Goal: Transaction & Acquisition: Purchase product/service

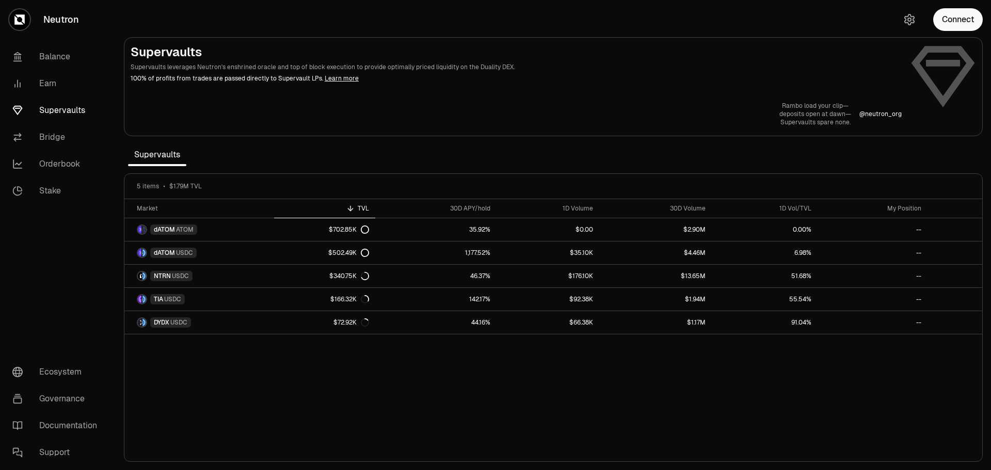
click at [965, 20] on button "Connect" at bounding box center [958, 19] width 50 height 23
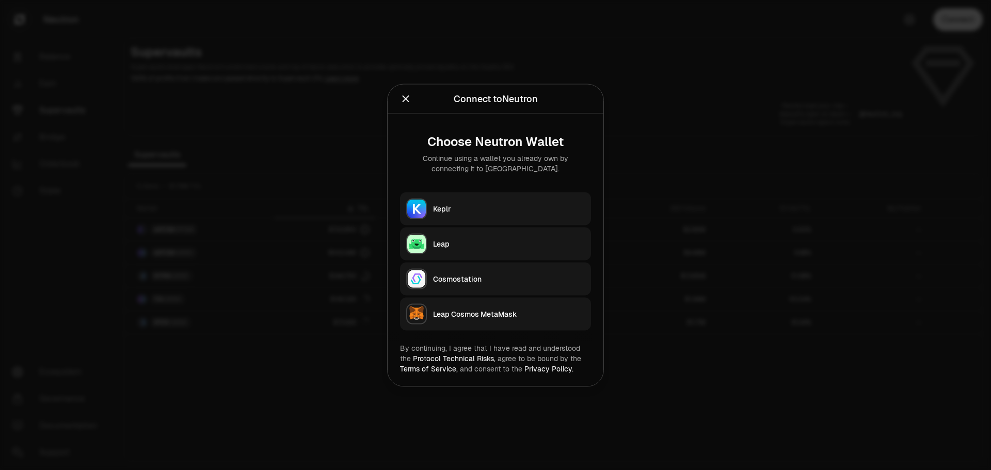
click at [442, 246] on div "Leap" at bounding box center [509, 244] width 152 height 10
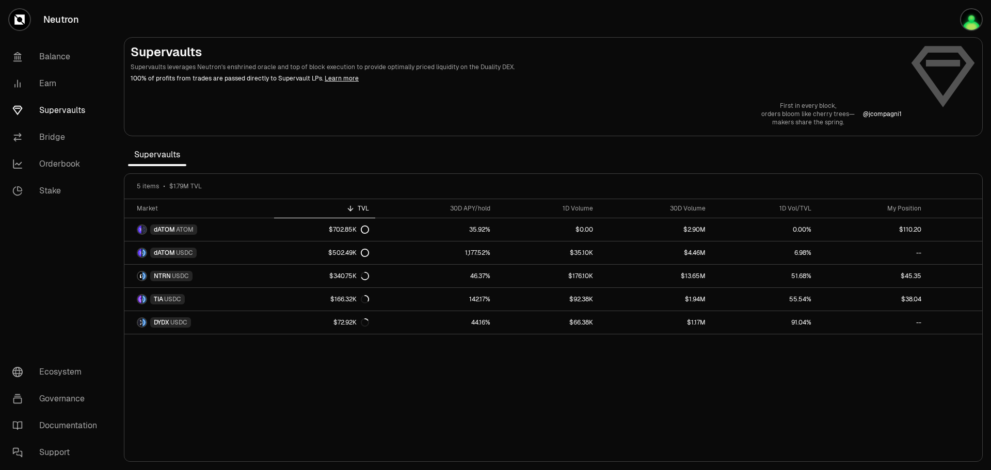
click at [66, 85] on link "Earn" at bounding box center [57, 83] width 107 height 27
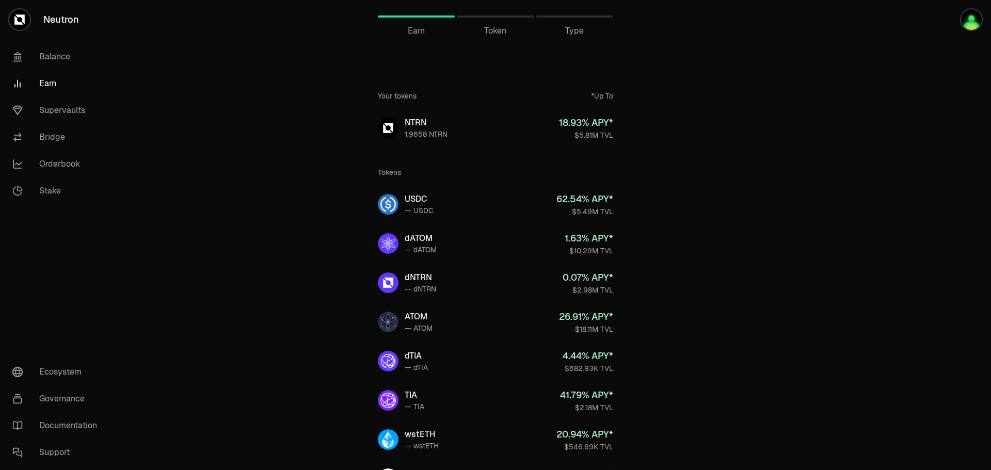
click at [457, 131] on link "NTRN 1.9658 NTRN 18.93 % APY* $5.81M TVL" at bounding box center [496, 127] width 252 height 37
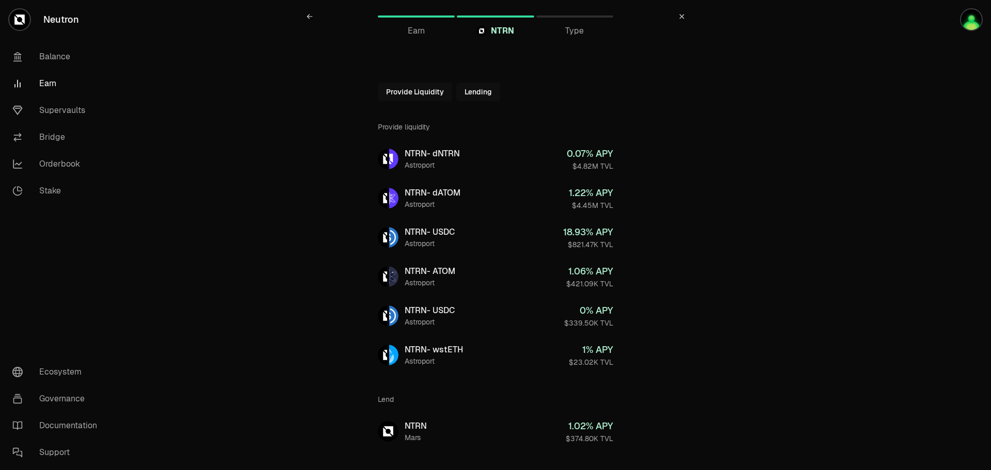
click at [483, 90] on button "Lending" at bounding box center [478, 92] width 44 height 19
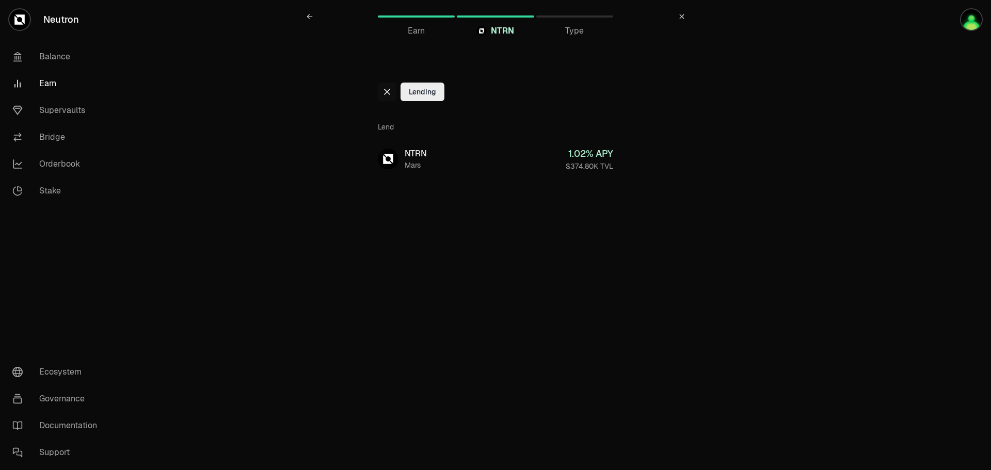
click at [449, 155] on link "NTRN Mars 1.02 % APY $374.80K TVL" at bounding box center [496, 158] width 252 height 37
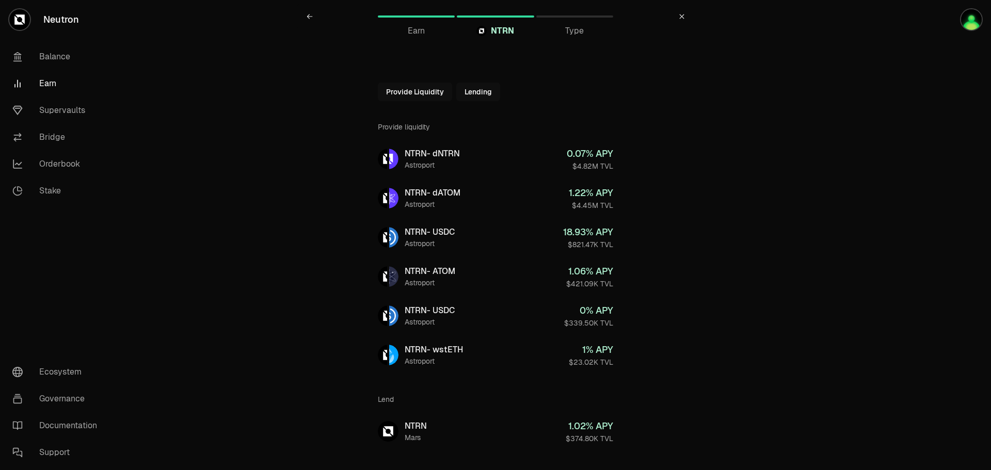
click at [55, 112] on link "Supervaults" at bounding box center [57, 110] width 107 height 27
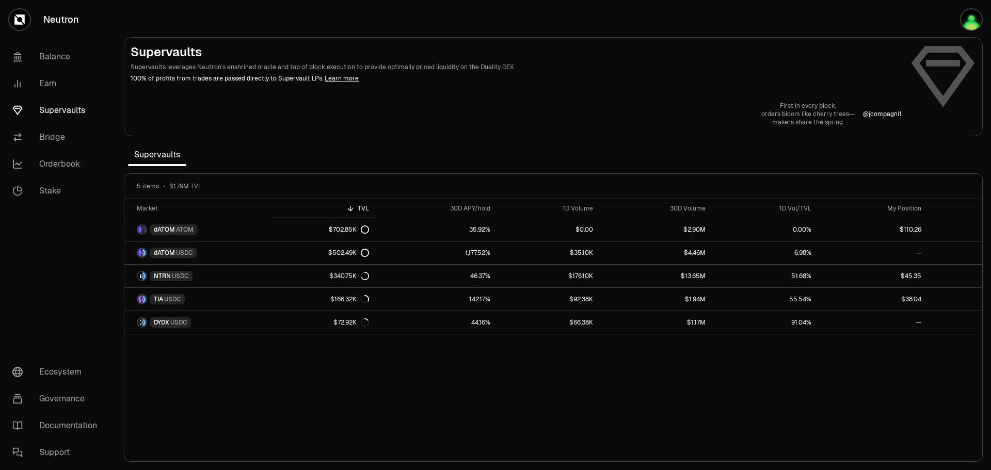
click at [52, 189] on link "Stake" at bounding box center [57, 191] width 107 height 27
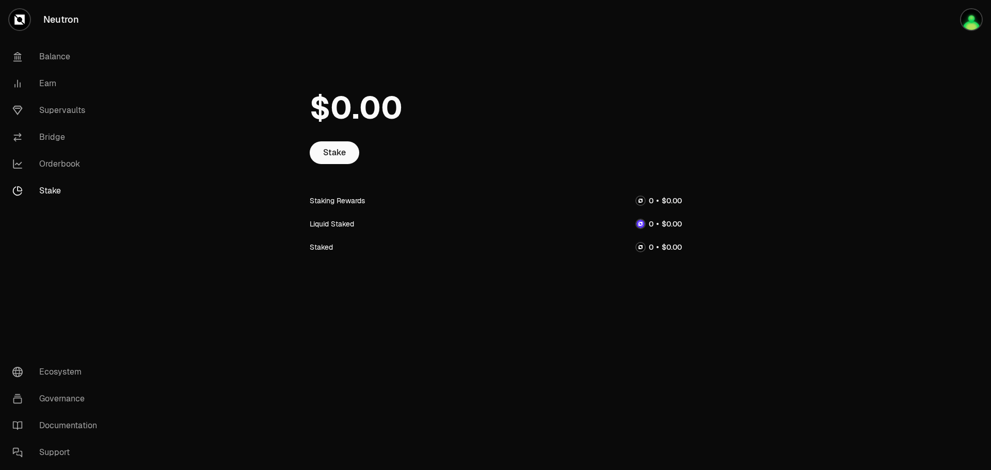
click at [335, 152] on link "Stake" at bounding box center [335, 152] width 50 height 23
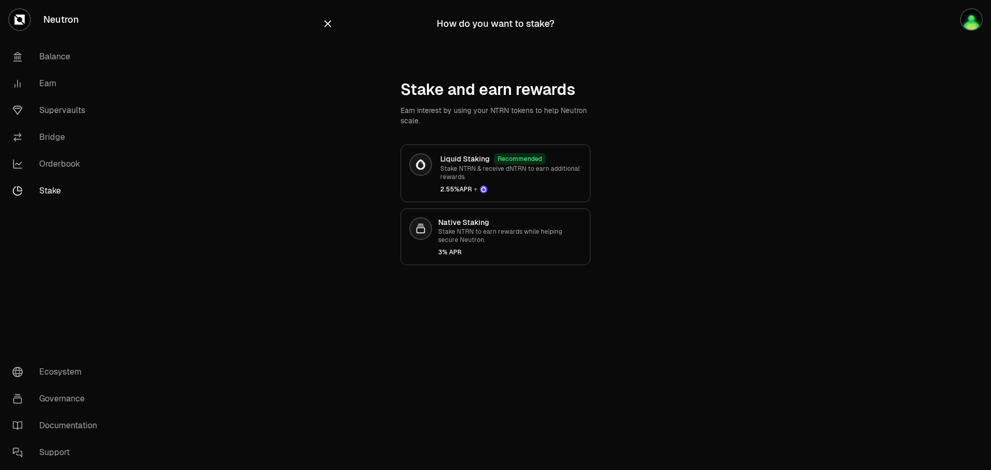
click at [523, 245] on div "Native Staking Stake NTRN to earn rewards while helping secure Neutron. 3% APR" at bounding box center [510, 236] width 144 height 39
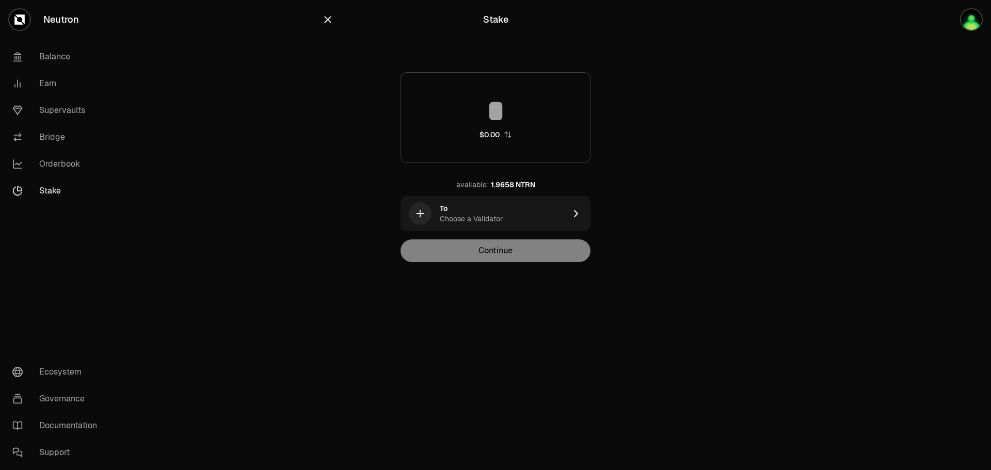
click at [506, 114] on input at bounding box center [495, 111] width 189 height 31
type input "*"
click at [537, 209] on div "To Choose a Validator" at bounding box center [503, 213] width 126 height 21
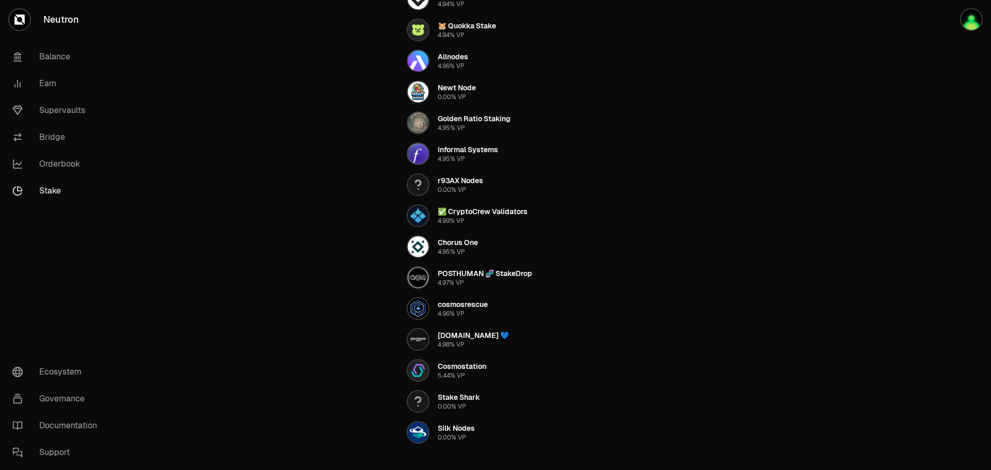
scroll to position [626, 0]
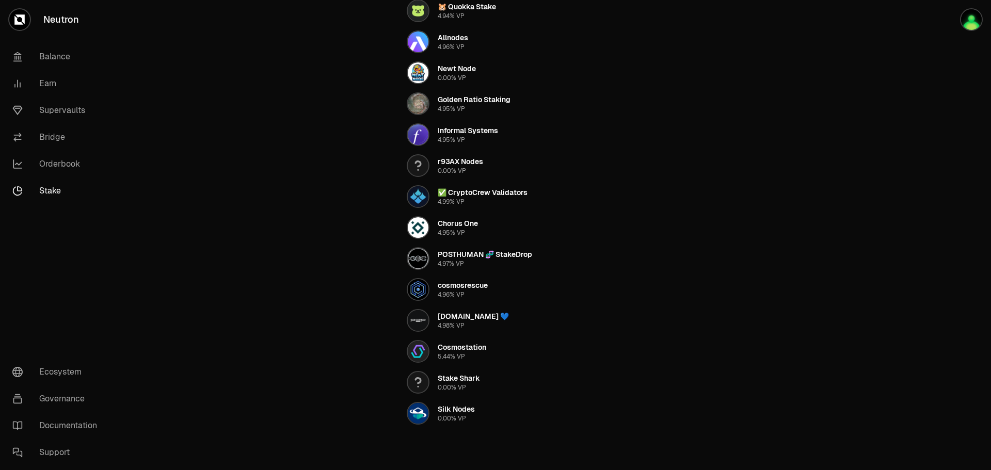
click at [465, 262] on div "POSTHUMAN 🧬 StakeDrop 4.97% VP" at bounding box center [485, 258] width 94 height 19
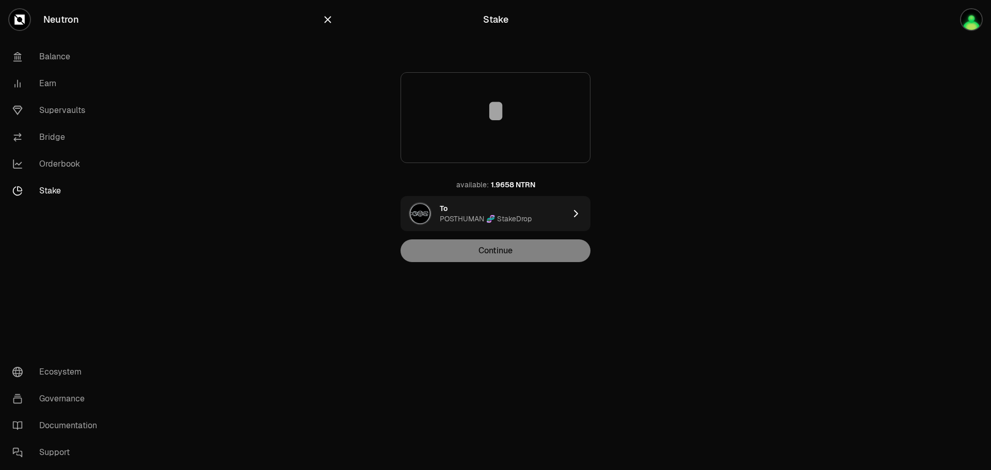
scroll to position [0, 0]
click at [504, 115] on input at bounding box center [495, 111] width 189 height 31
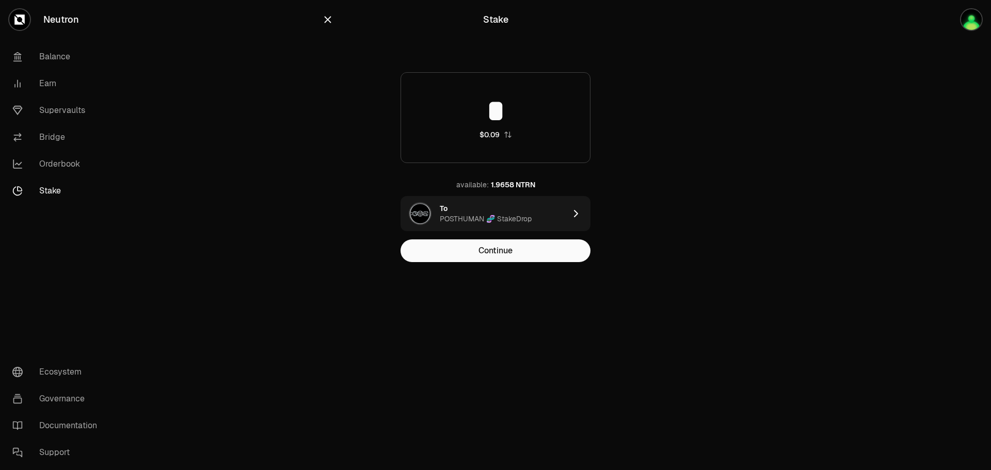
type input "*"
click at [546, 213] on div "To POSTHUMAN 🧬 StakeDrop" at bounding box center [503, 213] width 126 height 21
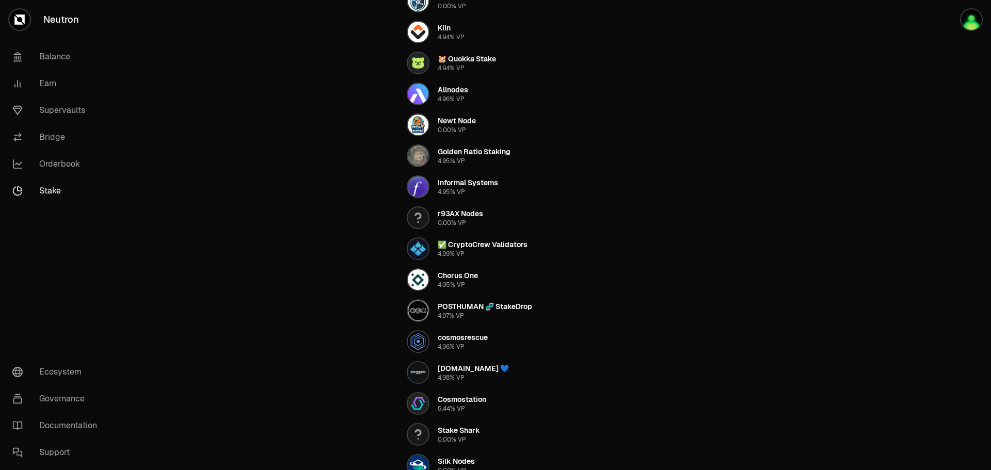
scroll to position [575, 0]
click at [458, 312] on div "4.97% VP" at bounding box center [451, 315] width 26 height 8
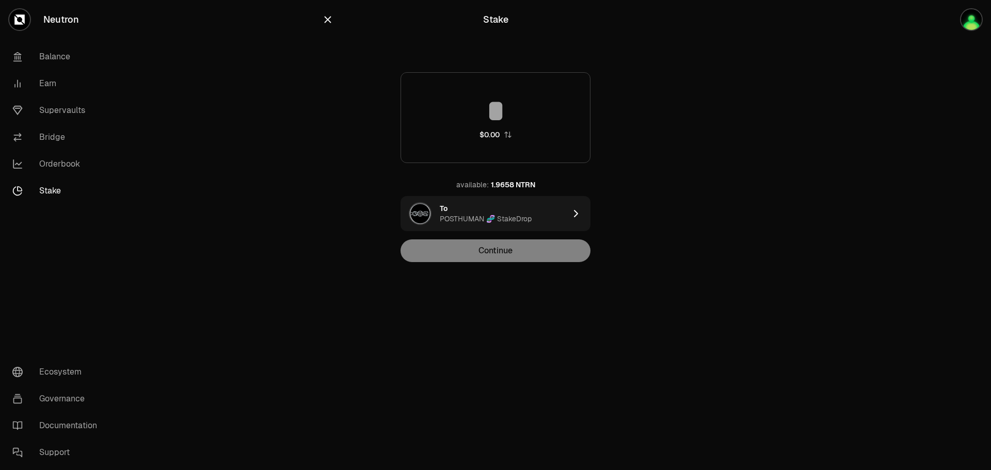
click at [499, 106] on input at bounding box center [495, 111] width 189 height 31
type input "*"
click at [329, 19] on icon "button" at bounding box center [328, 20] width 7 height 7
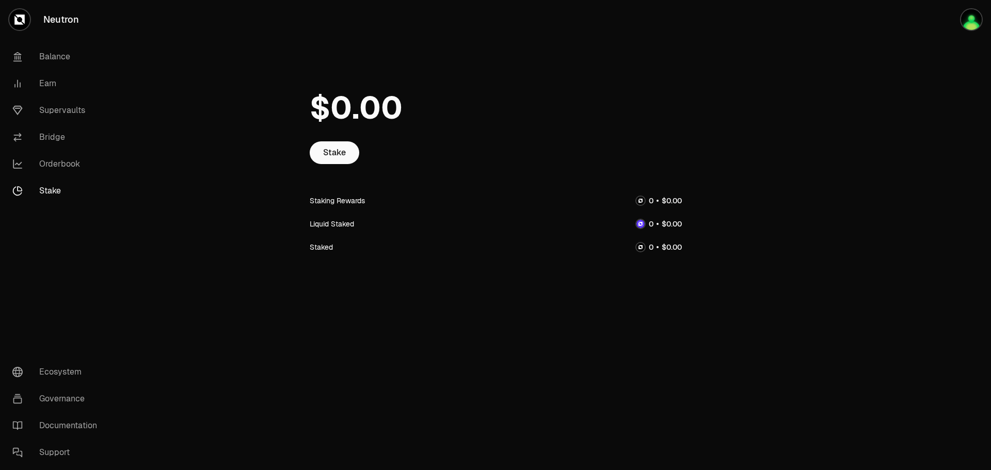
click at [57, 105] on link "Supervaults" at bounding box center [57, 110] width 107 height 27
